Goal: Task Accomplishment & Management: Use online tool/utility

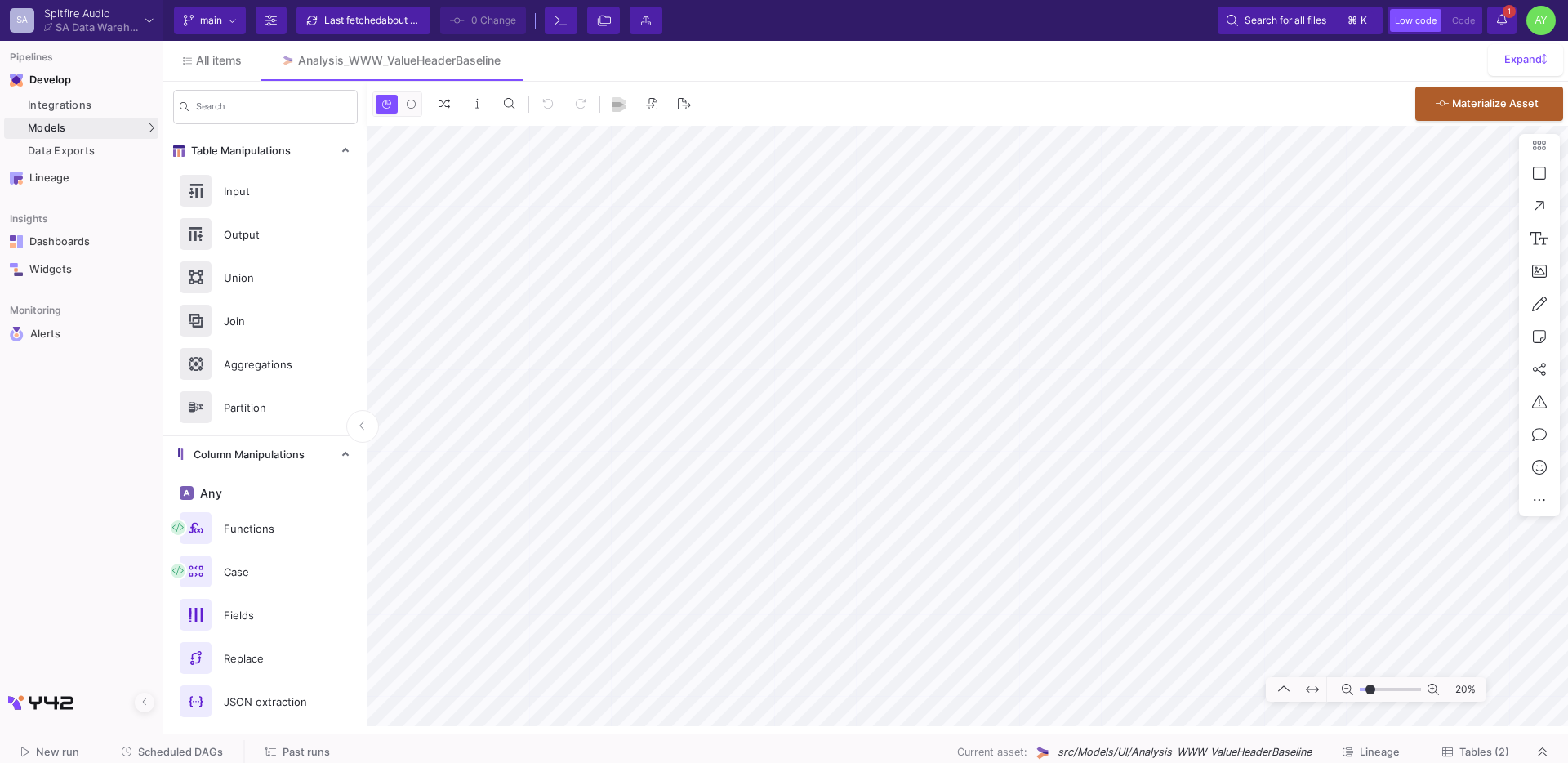
click at [292, 746] on span "Past runs" at bounding box center [306, 752] width 47 height 13
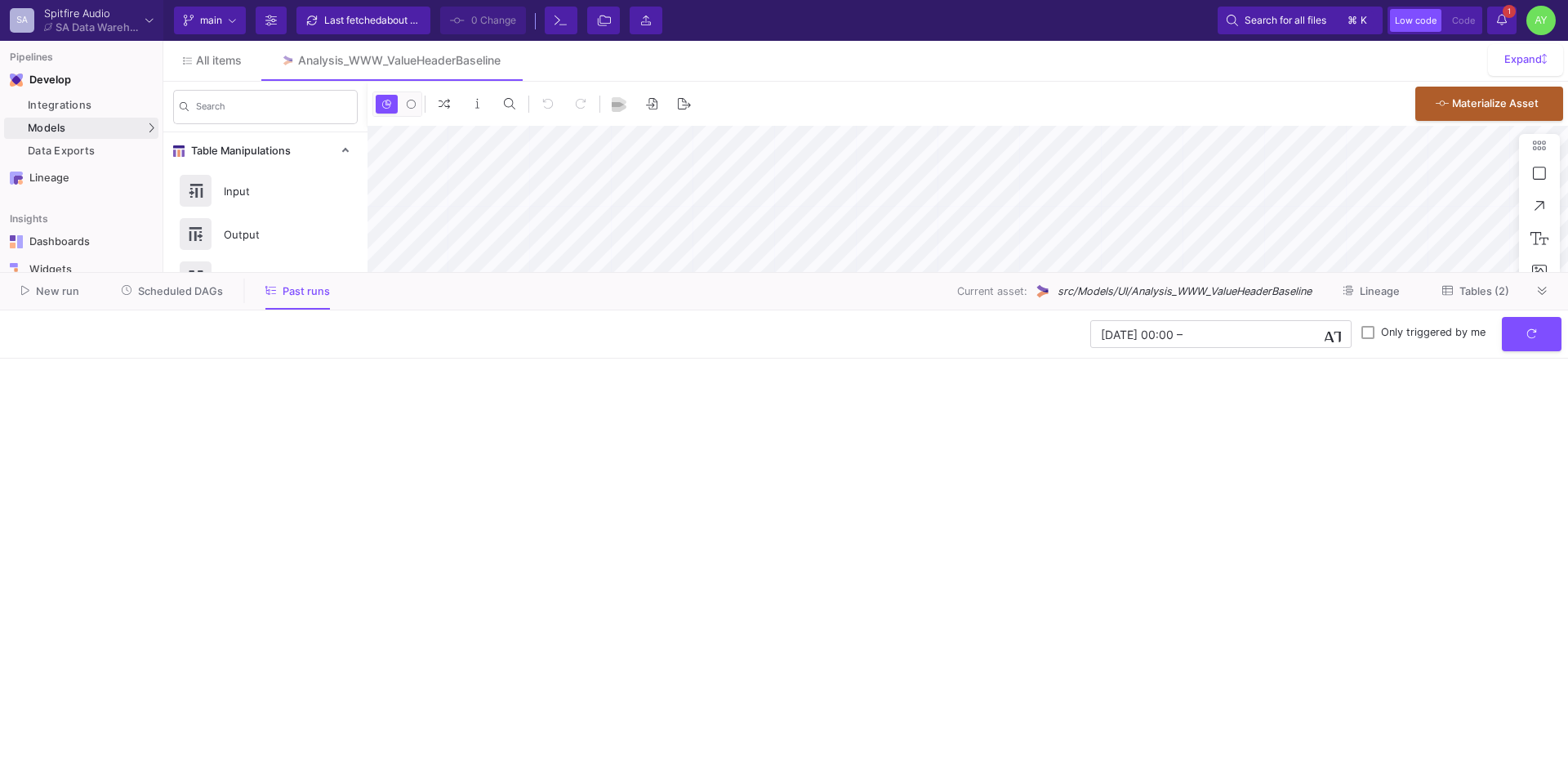
type input "-33"
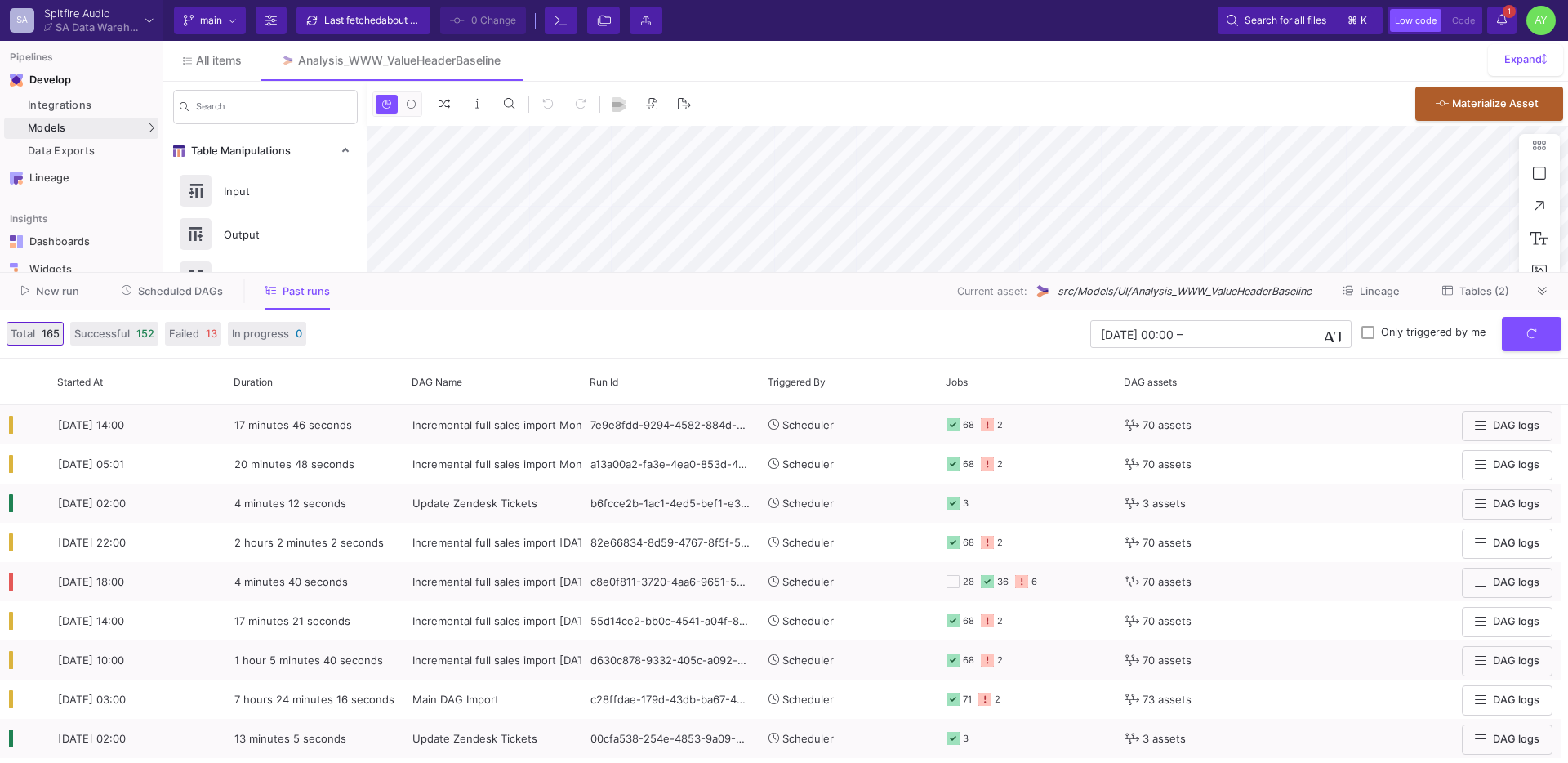
click at [1551, 300] on div at bounding box center [1542, 290] width 24 height 24
click at [1538, 286] on icon at bounding box center [1542, 292] width 9 height 11
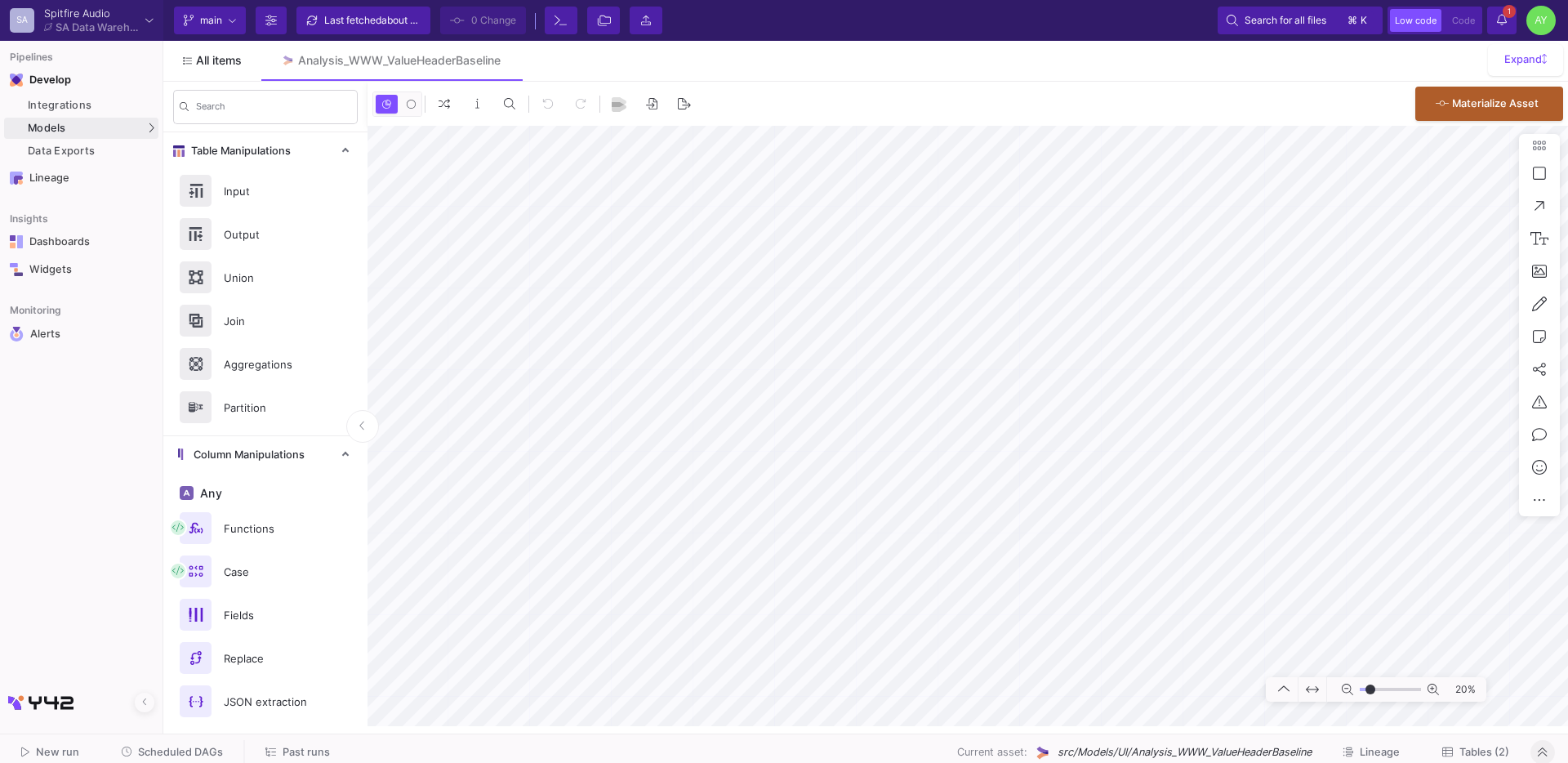
click at [204, 67] on link "All items" at bounding box center [213, 61] width 98 height 39
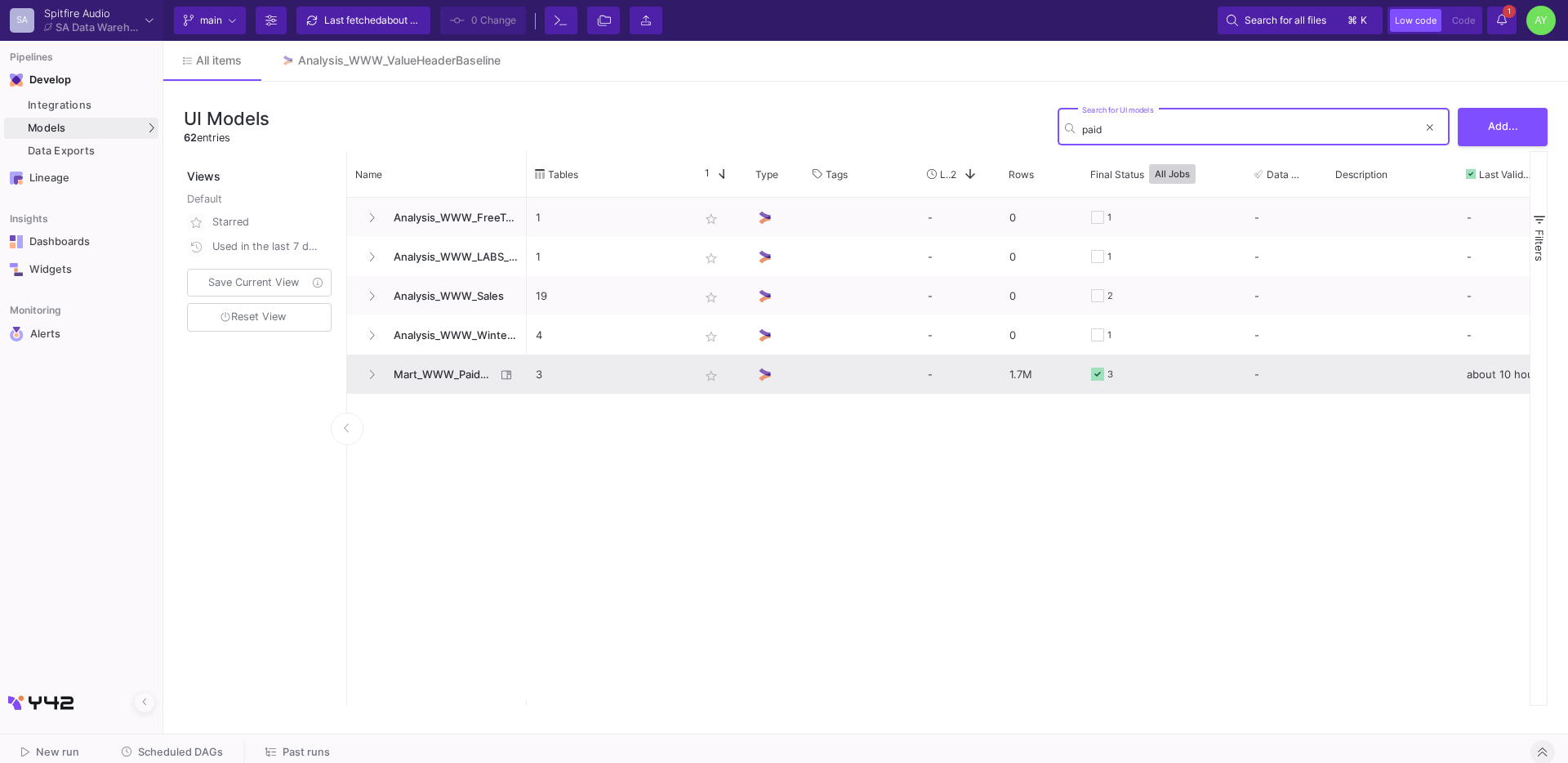
type input "paid"
click at [439, 371] on span "Mart_WWW_PaidOrdersEnriched" at bounding box center [439, 374] width 112 height 38
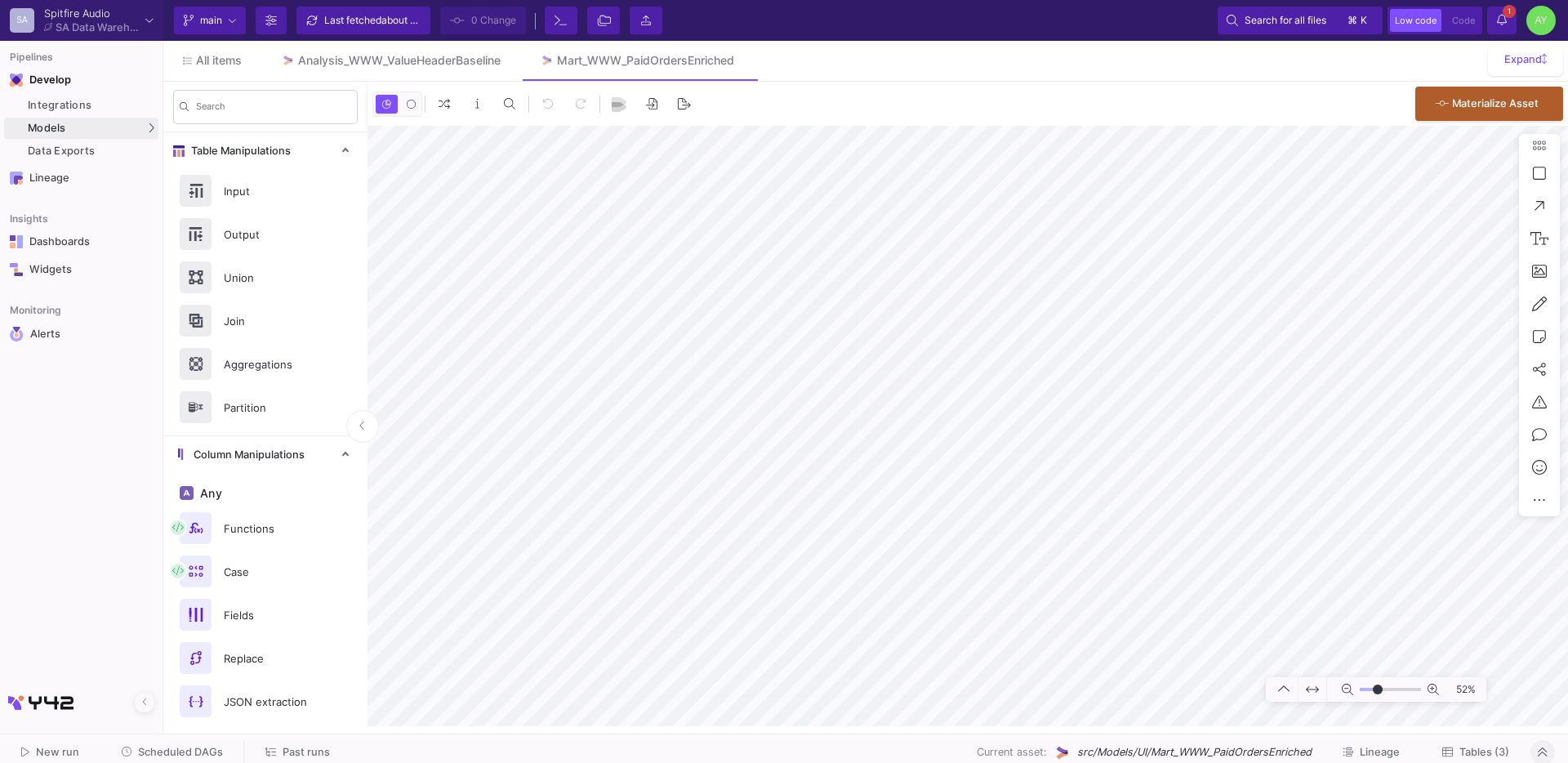
type input "-3"
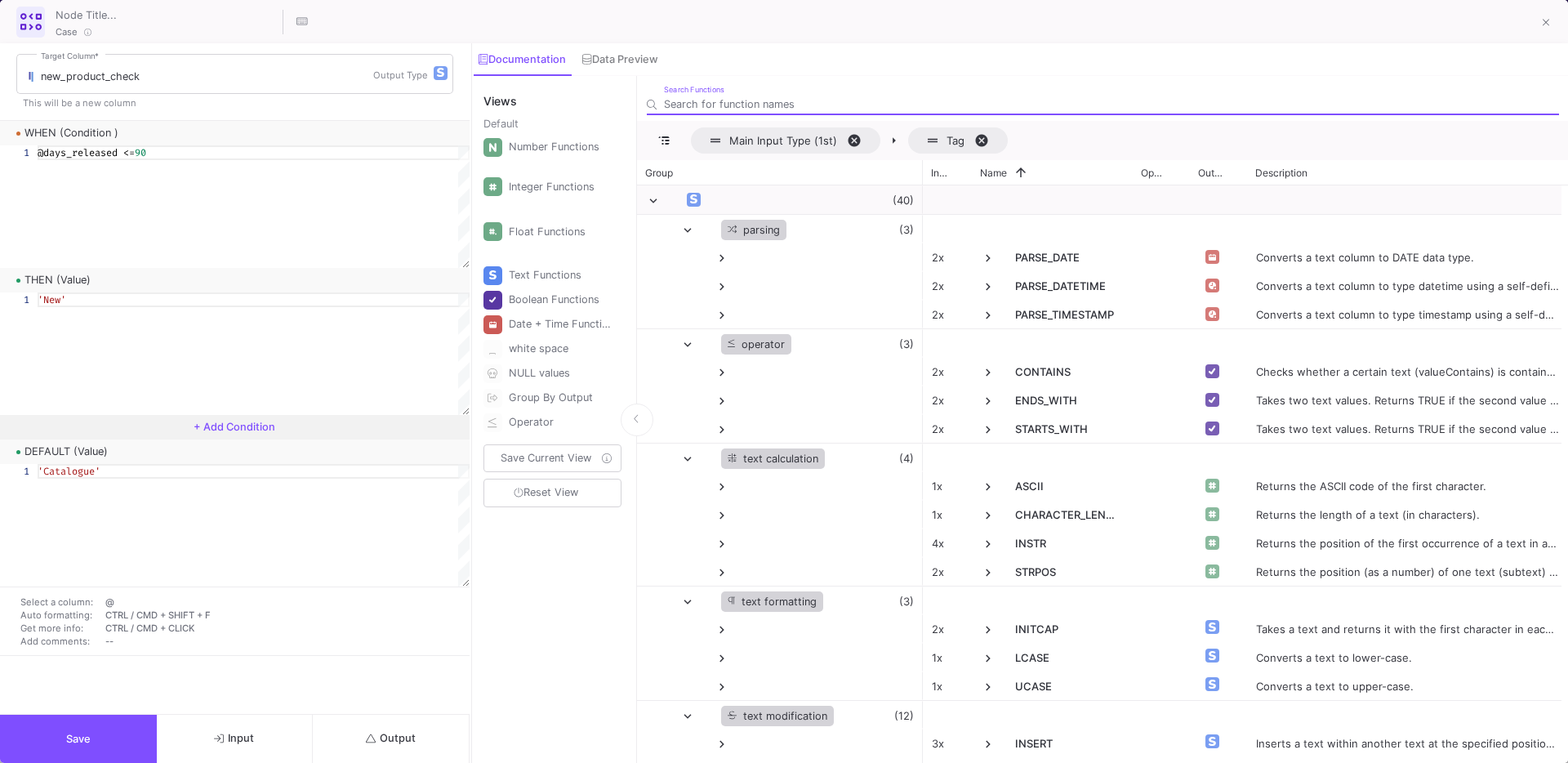
click at [390, 727] on button "Output" at bounding box center [391, 739] width 157 height 48
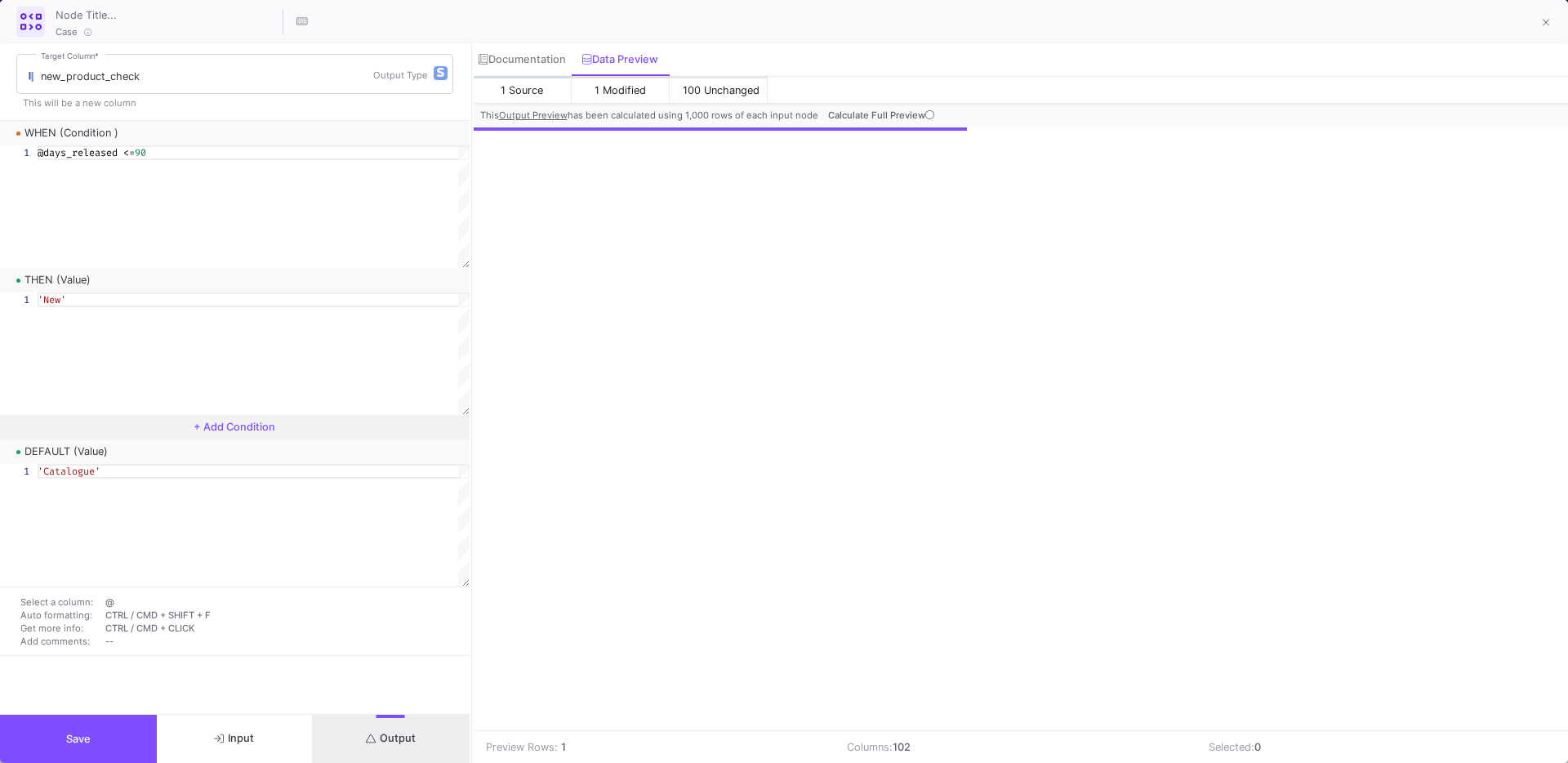
scroll to position [0, 11417]
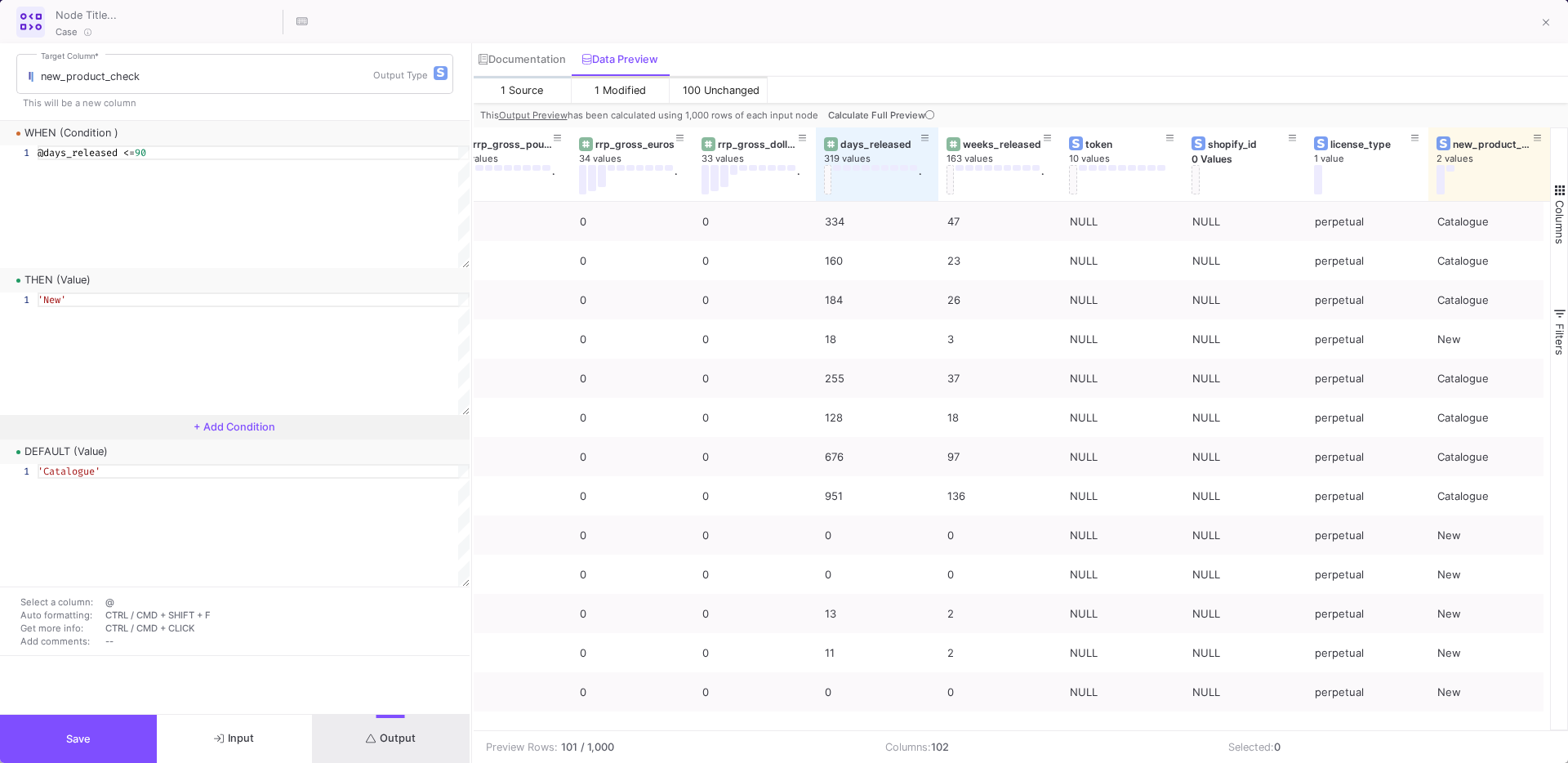
click at [244, 429] on span "+ Add Condition" at bounding box center [233, 427] width 81 height 13
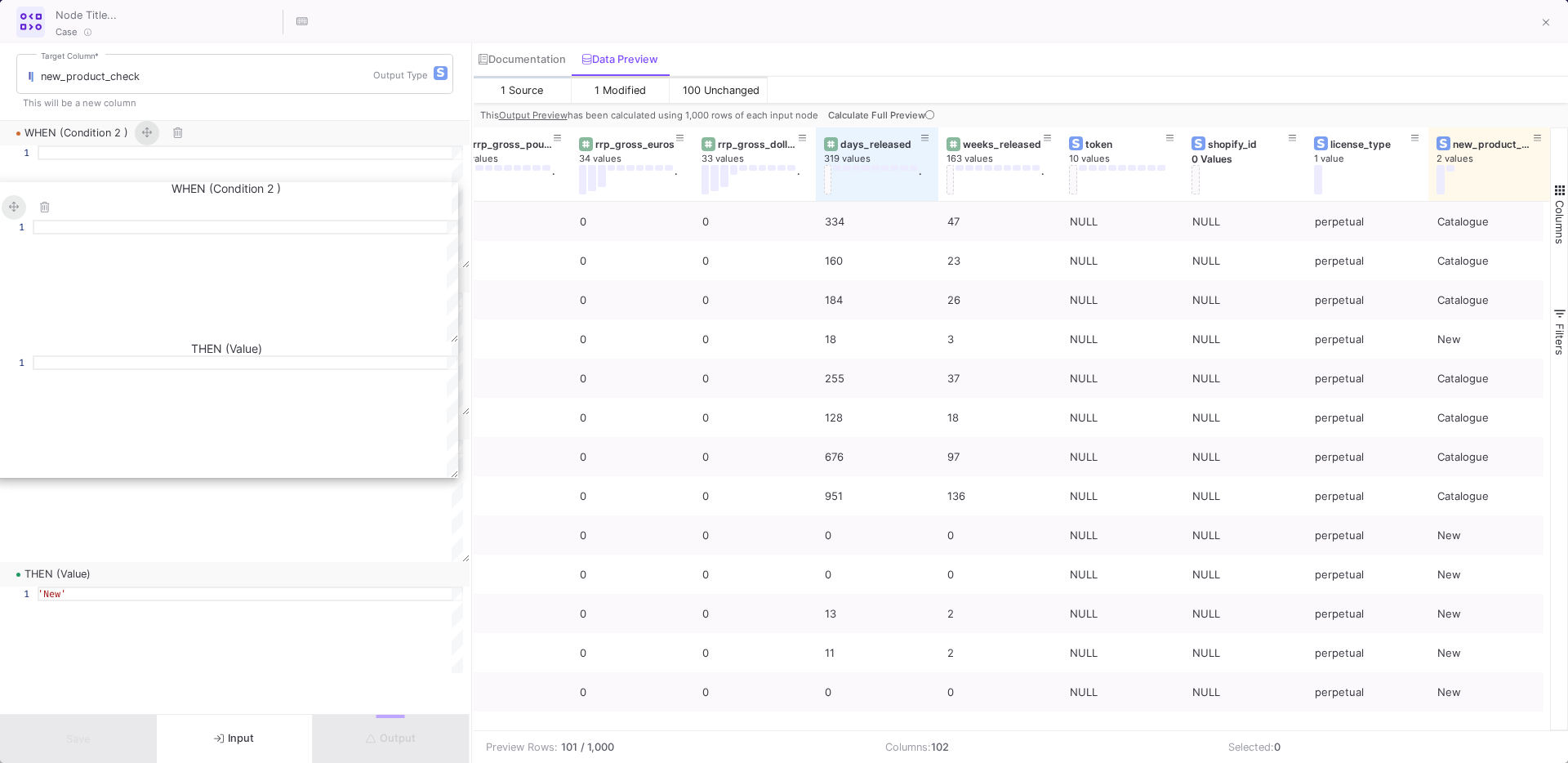
drag, startPoint x: 142, startPoint y: 428, endPoint x: 137, endPoint y: 196, distance: 232.1
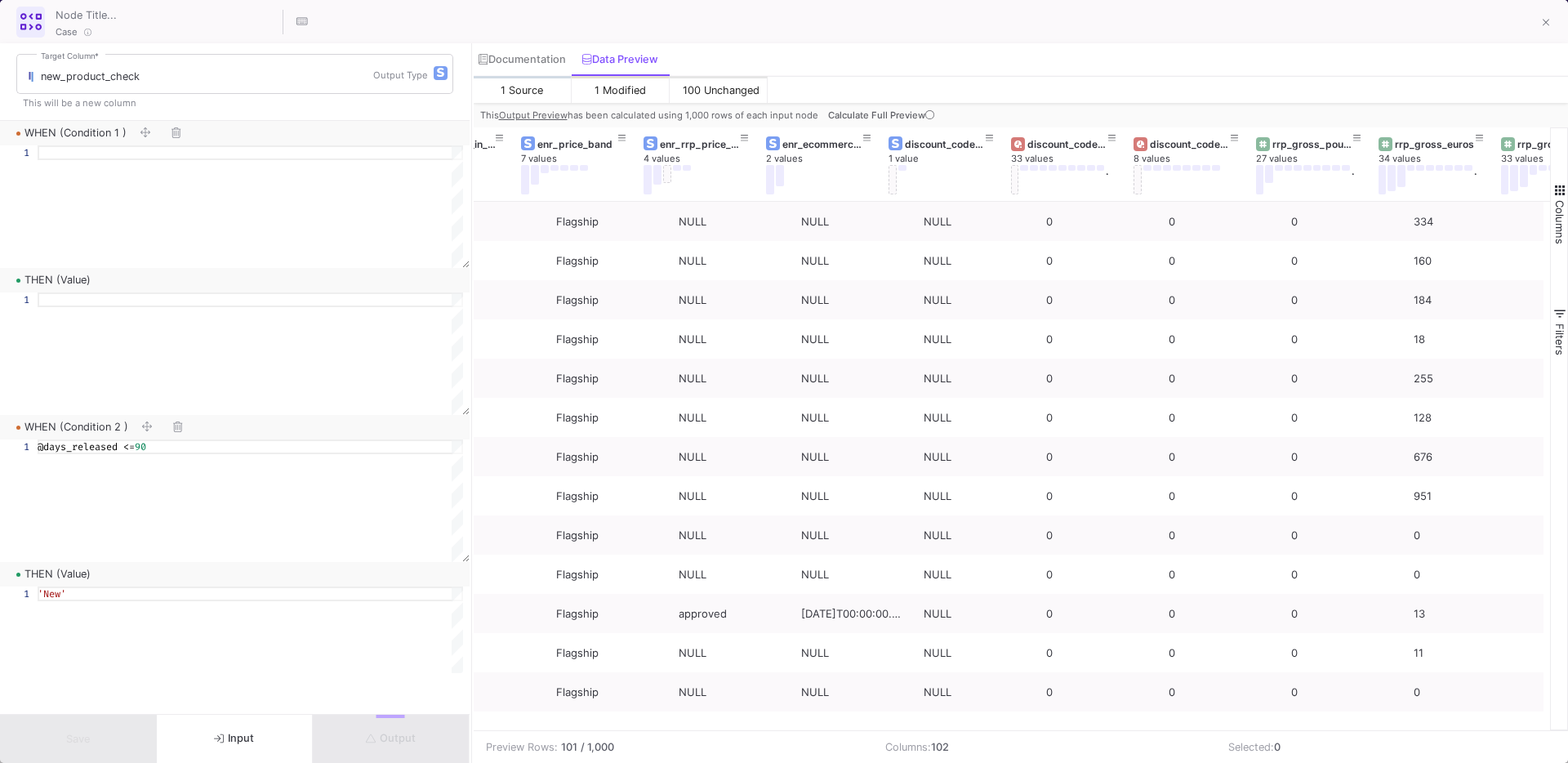
scroll to position [0, 0]
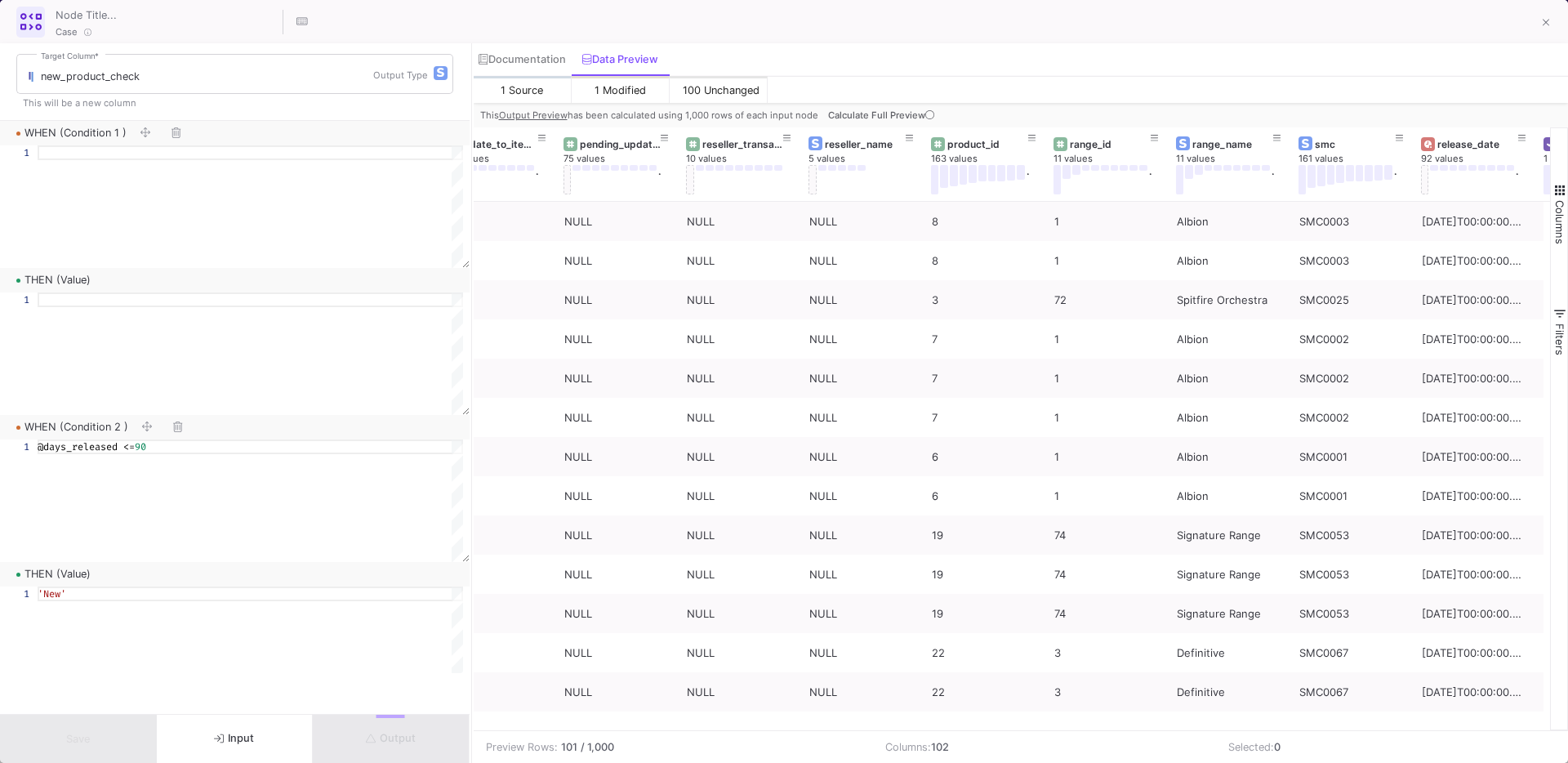
click at [64, 154] on div at bounding box center [250, 153] width 426 height 14
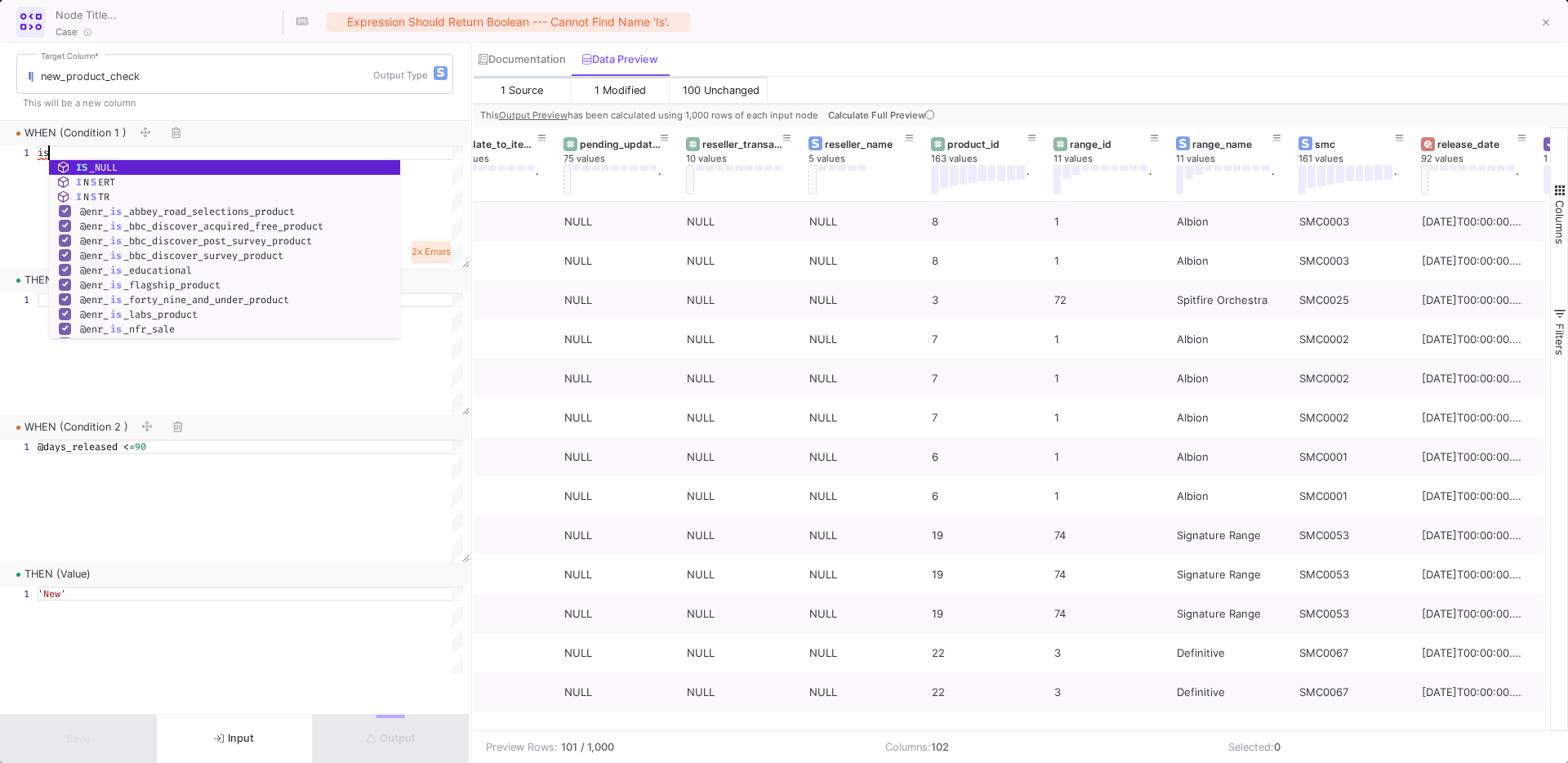
type textarea "i"
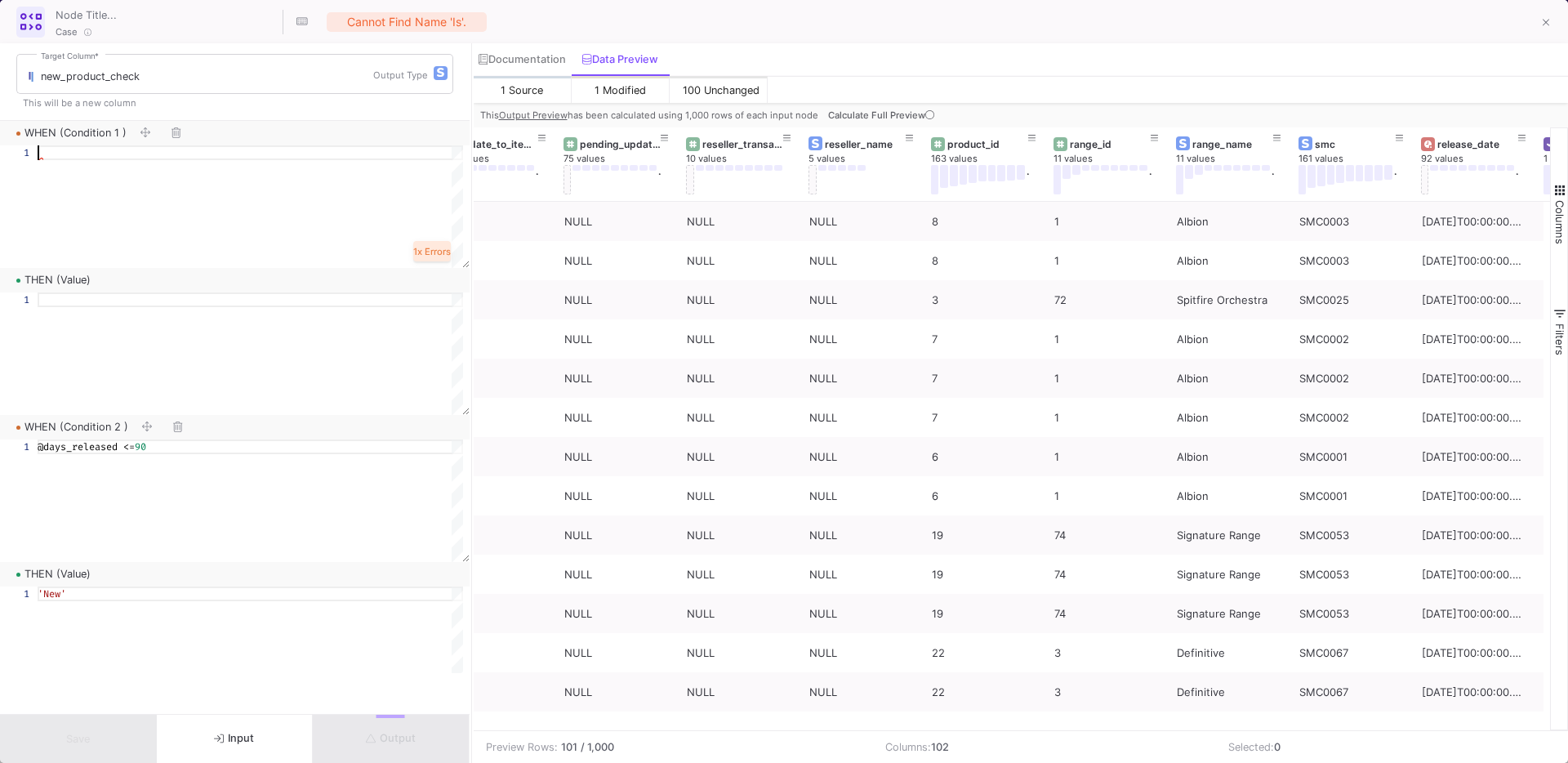
type textarea "n"
type textarea "NOT(IS_NULL(@reseller_name))"
click at [124, 267] on div at bounding box center [250, 207] width 426 height 123
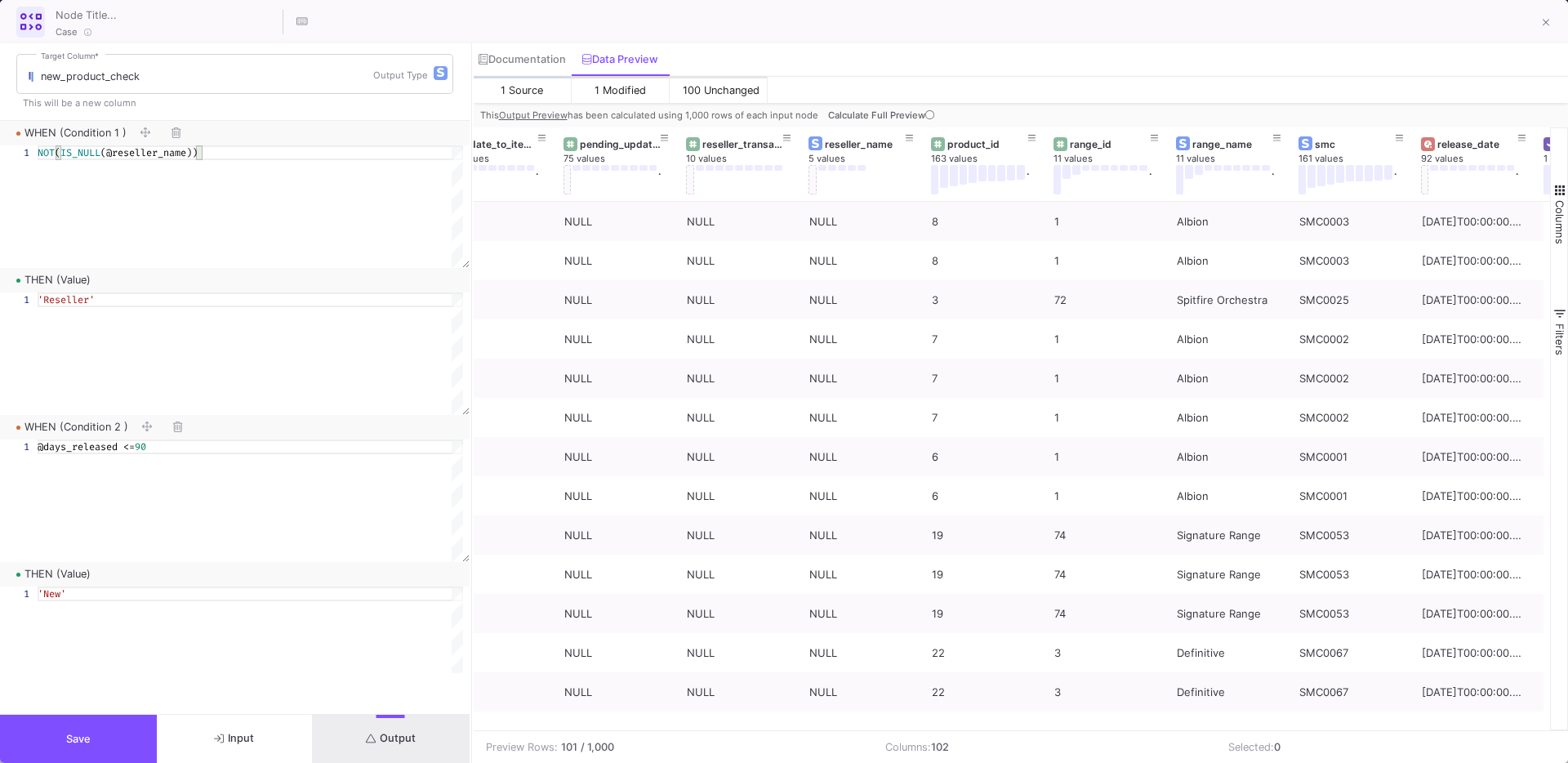
type textarea "'Reseller'"
click at [318, 216] on div "NOT ( IS_NULL (@reseller_name))" at bounding box center [250, 207] width 426 height 123
click at [394, 733] on span "Output" at bounding box center [391, 738] width 50 height 13
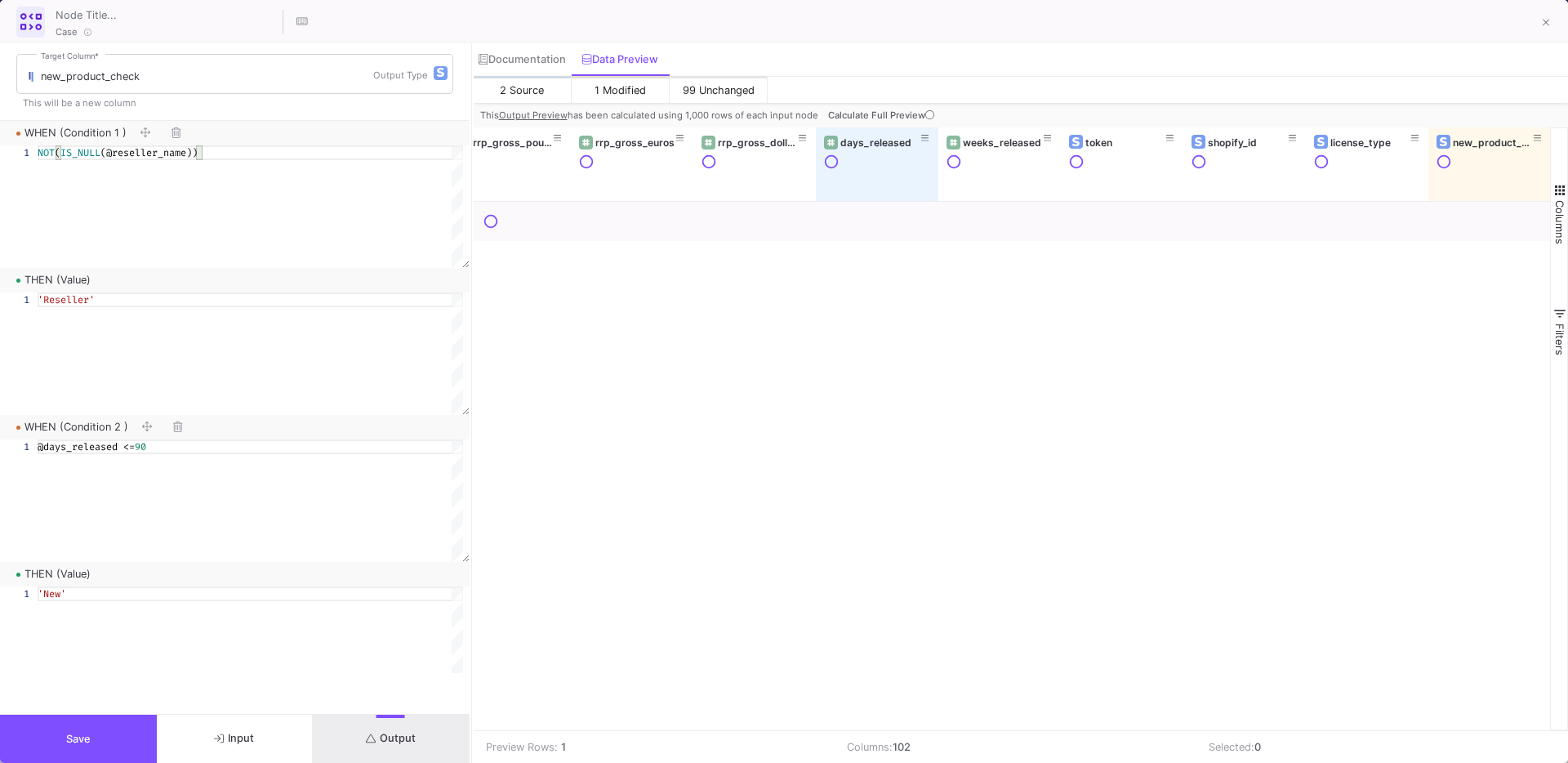
click at [873, 109] on span "Calculate Full Preview" at bounding box center [883, 114] width 109 height 12
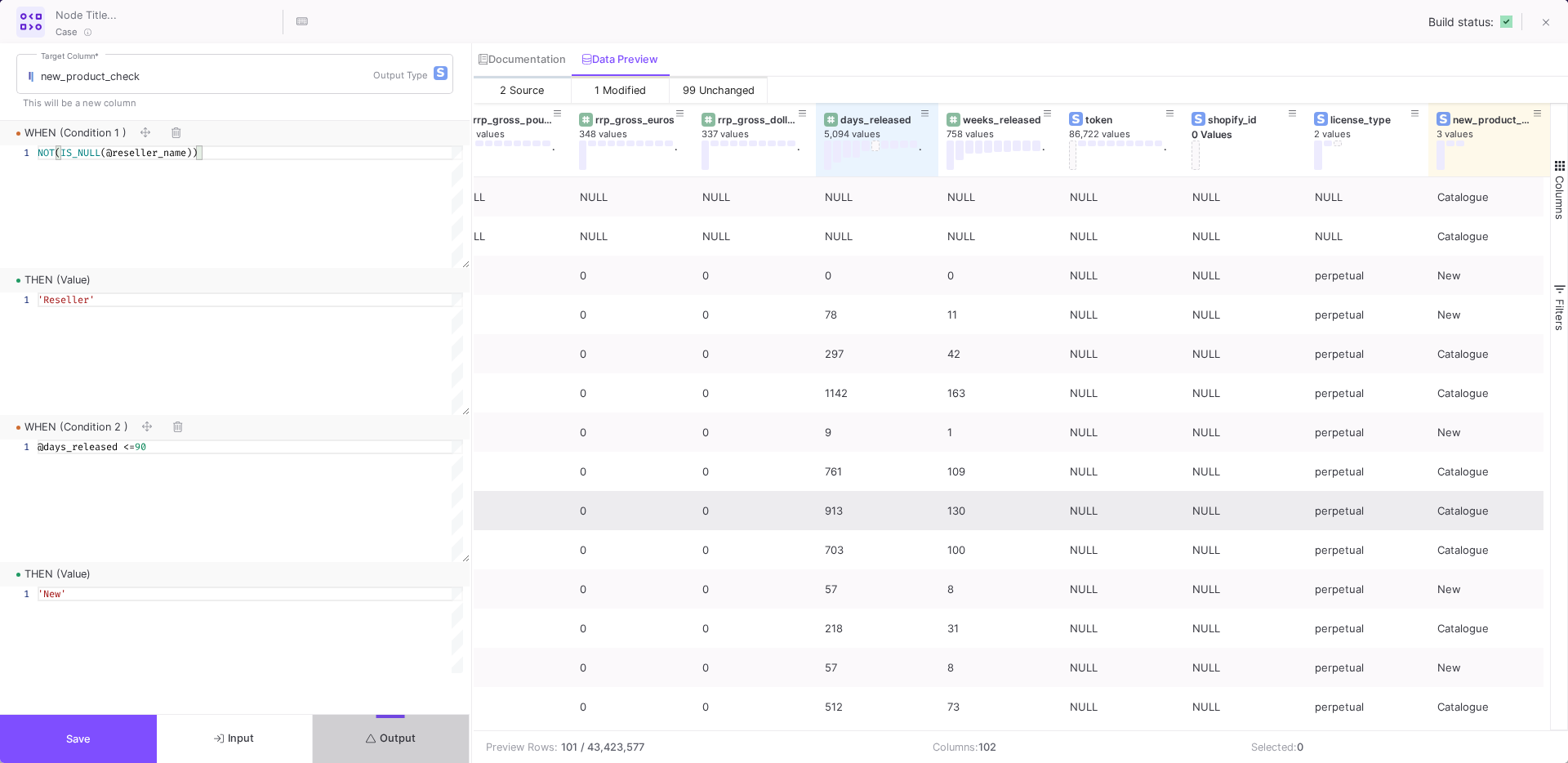
scroll to position [0, 11424]
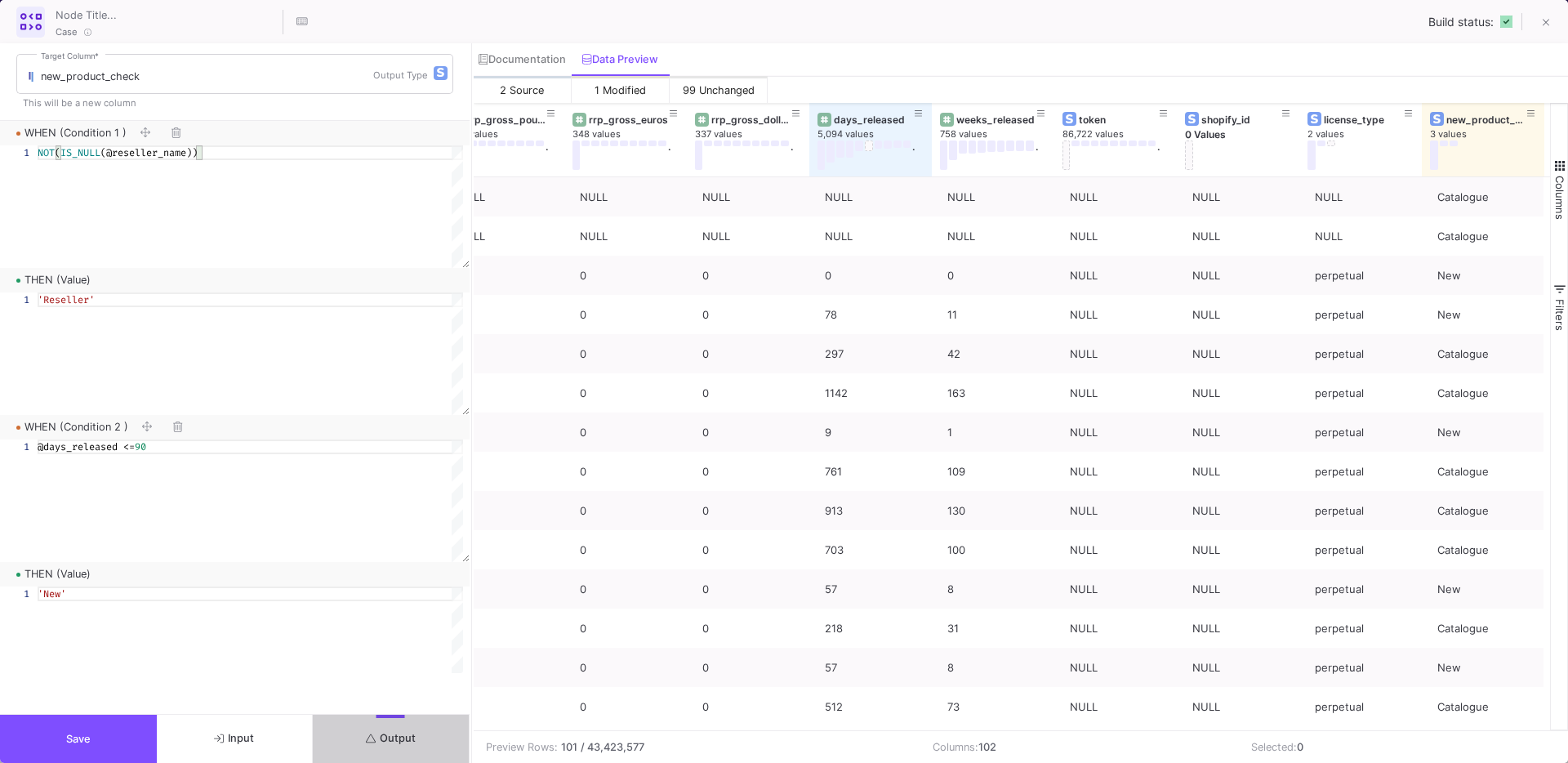
click at [97, 740] on button "Save" at bounding box center [78, 739] width 157 height 48
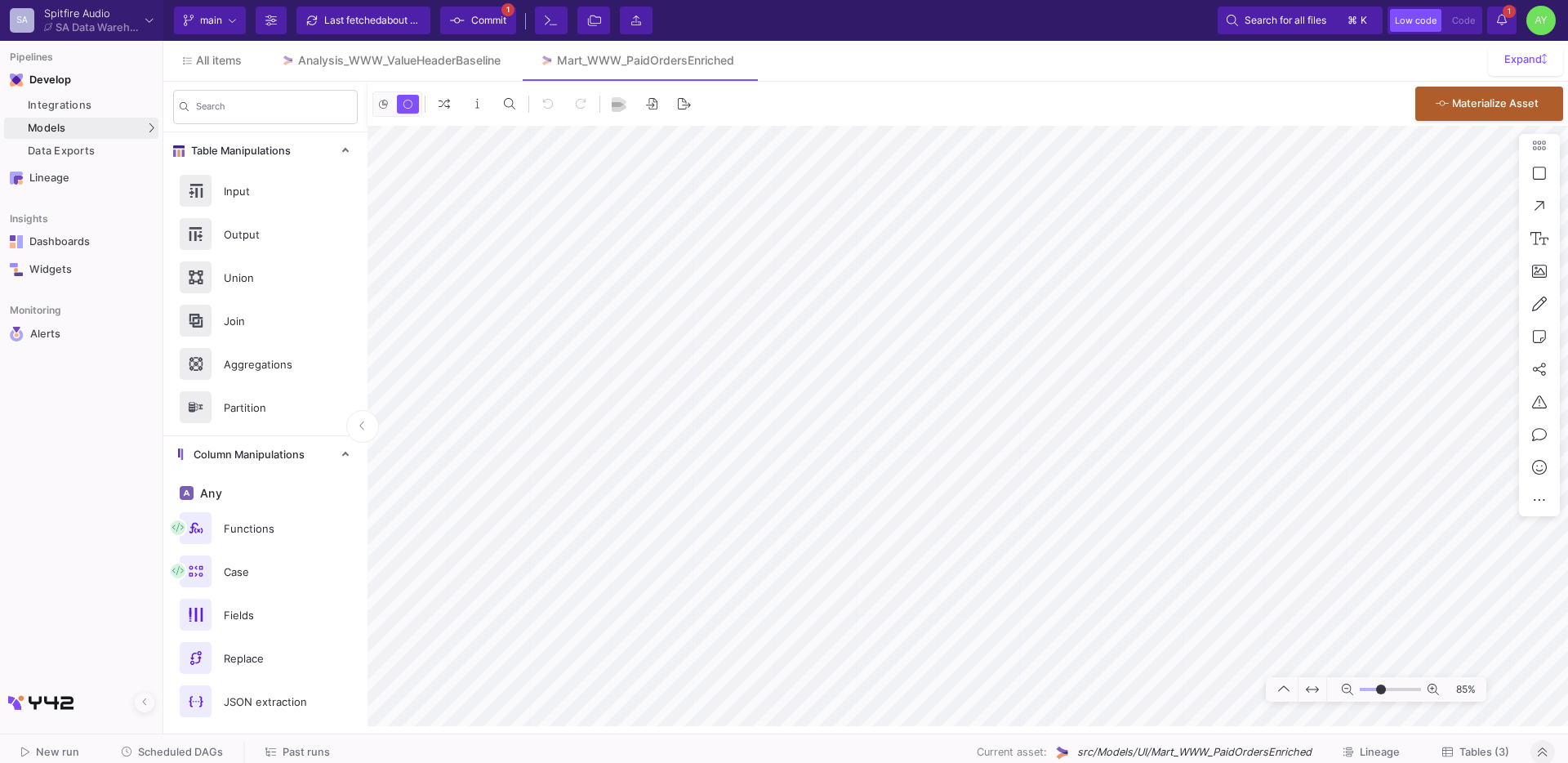
click at [483, 21] on span "Commit" at bounding box center [488, 20] width 35 height 24
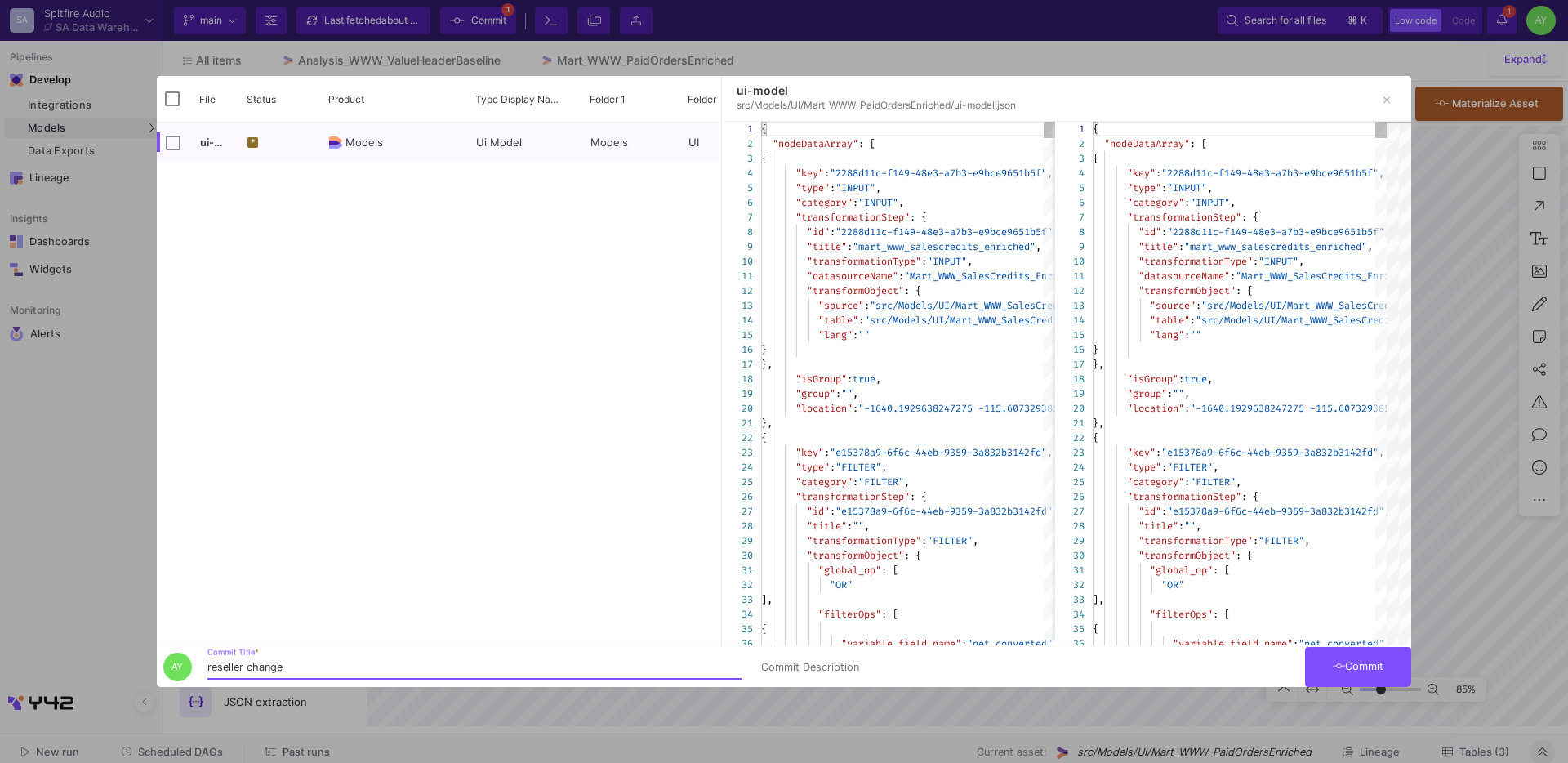
type input "reseller change"
click at [1345, 662] on span "Commit" at bounding box center [1359, 666] width 52 height 13
